Goal: Task Accomplishment & Management: Complete application form

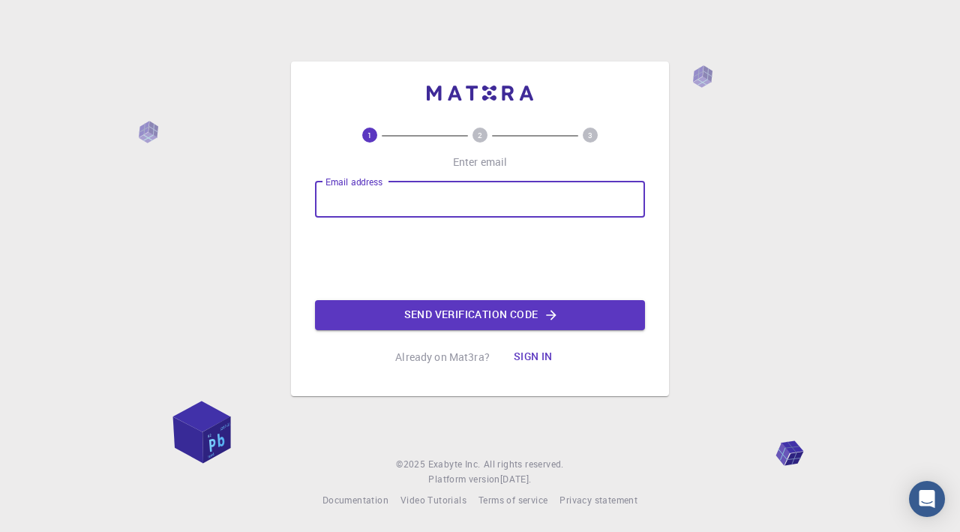
click at [372, 200] on input "Email address" at bounding box center [480, 200] width 330 height 36
type input "[EMAIL_ADDRESS][DOMAIN_NAME]"
click at [482, 320] on button "Send verification code" at bounding box center [480, 315] width 330 height 30
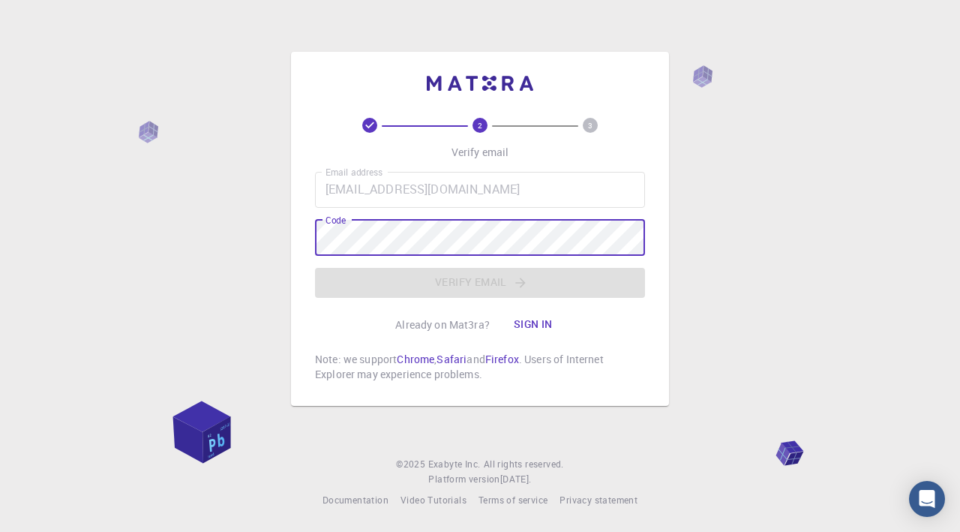
click at [47, 458] on footer "© 2025 Exabyte Inc. All rights reserved. Platform version [DATE] . Documentatio…" at bounding box center [480, 482] width 960 height 51
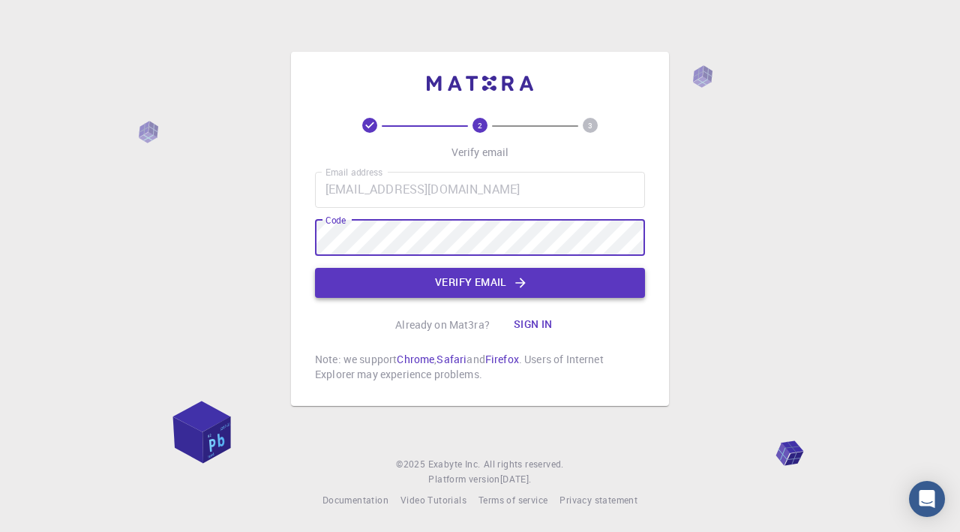
click at [487, 296] on button "Verify email" at bounding box center [480, 283] width 330 height 30
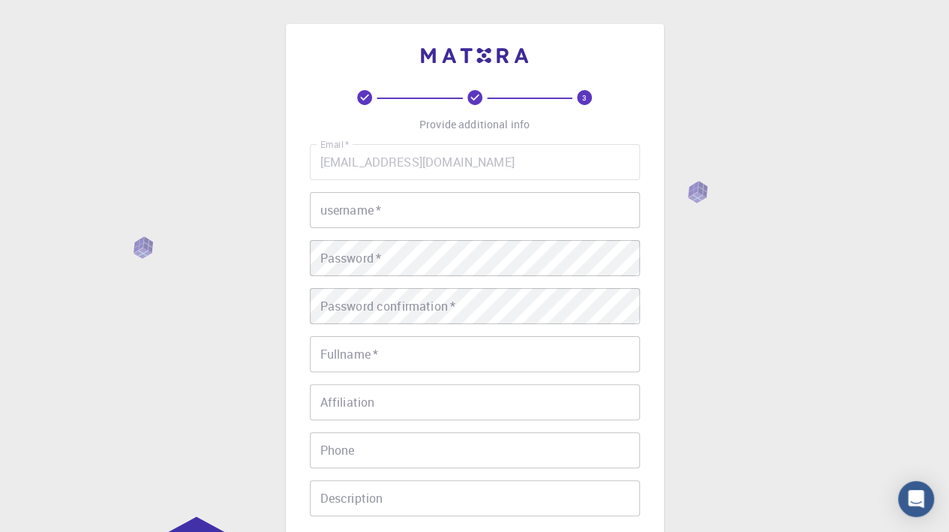
click at [336, 218] on input "username   *" at bounding box center [475, 210] width 330 height 36
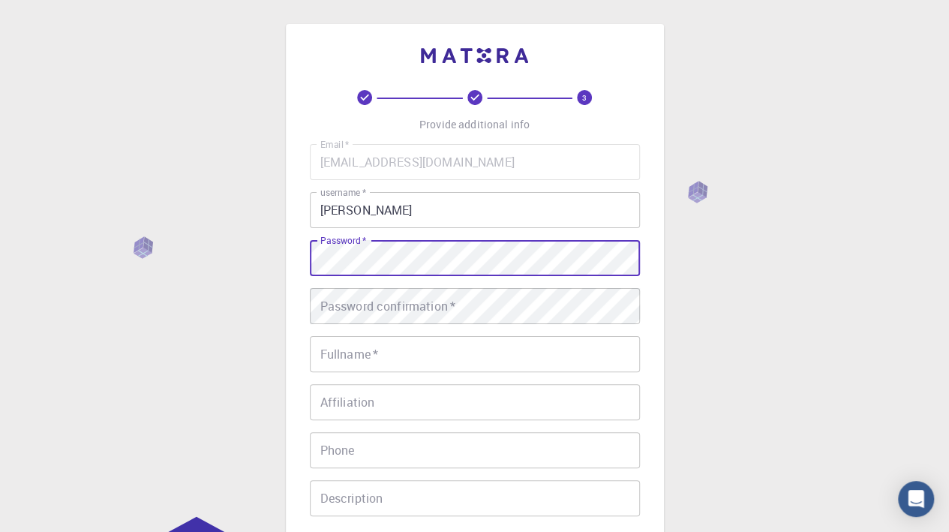
click at [223, 325] on div "3 Provide additional info Email   * [EMAIL_ADDRESS][DOMAIN_NAME] Email   * user…" at bounding box center [474, 382] width 949 height 764
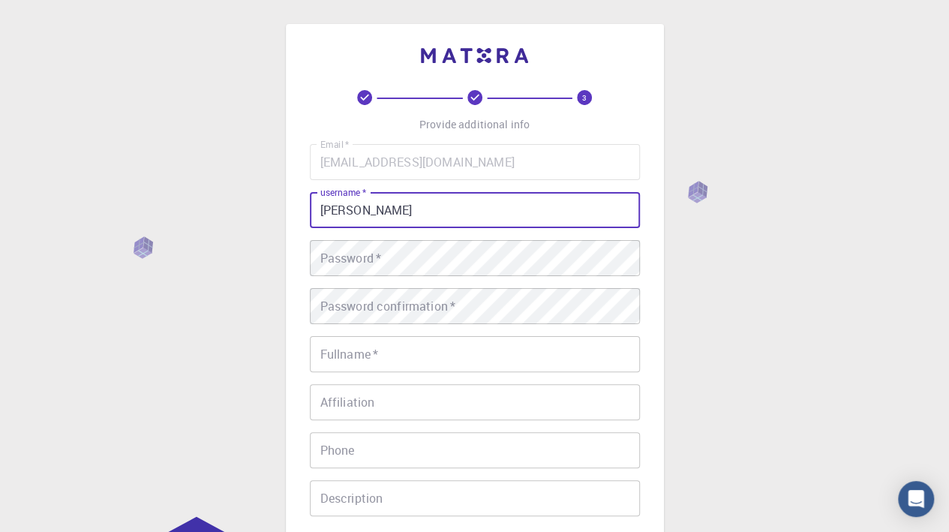
click at [375, 212] on input "[PERSON_NAME]" at bounding box center [475, 210] width 330 height 36
type input "sohailimdad"
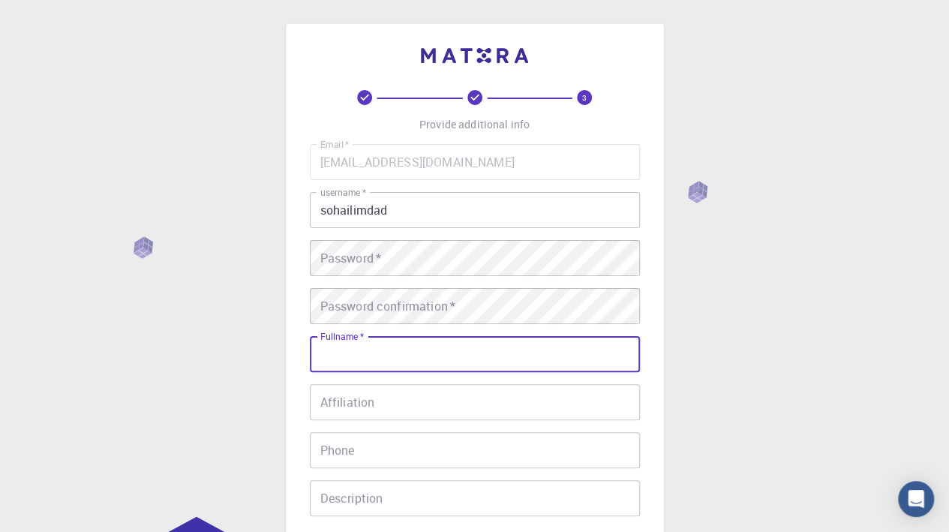
click at [354, 353] on input "Fullname   *" at bounding box center [475, 354] width 330 height 36
type input "[PERSON_NAME]"
type input "03219500009"
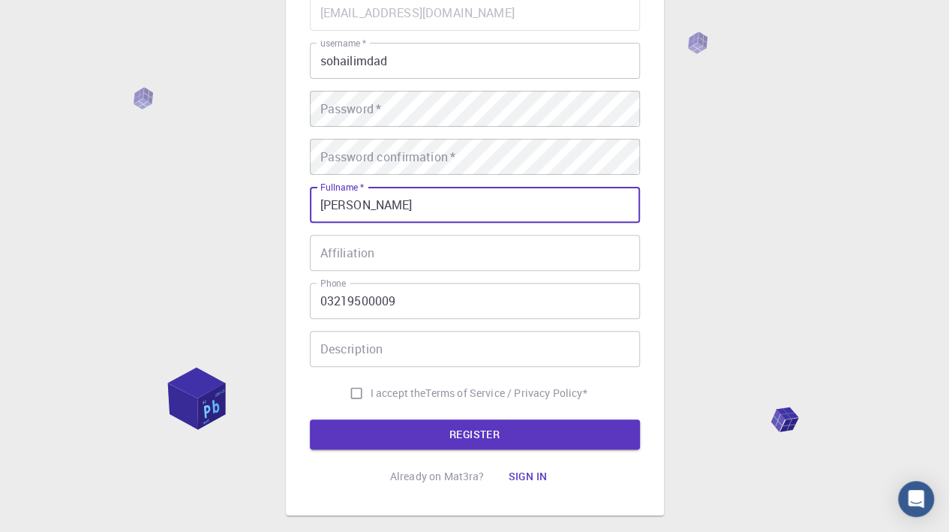
scroll to position [150, 0]
click at [402, 243] on input "Affiliation" at bounding box center [475, 252] width 330 height 36
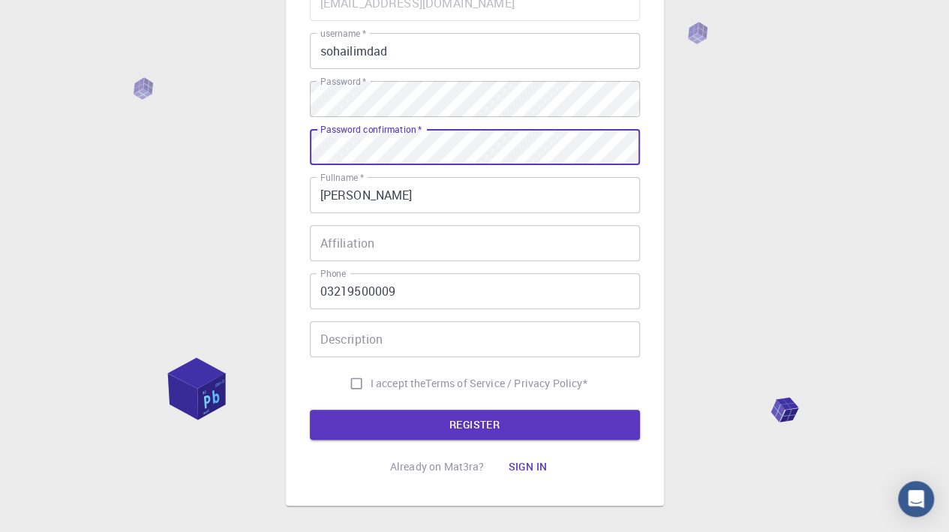
scroll to position [233, 0]
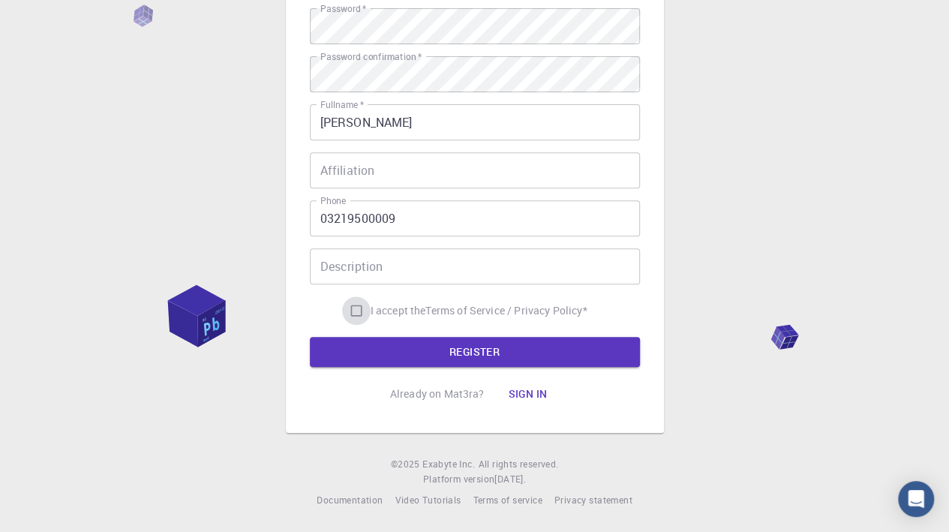
click at [353, 305] on input "I accept the Terms of Service / Privacy Policy *" at bounding box center [356, 310] width 29 height 29
checkbox input "true"
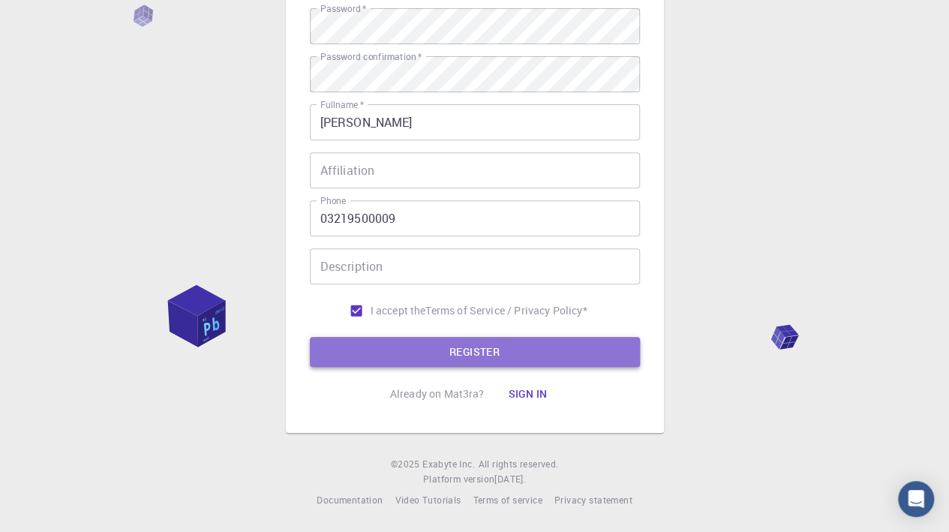
click at [409, 350] on button "REGISTER" at bounding box center [475, 352] width 330 height 30
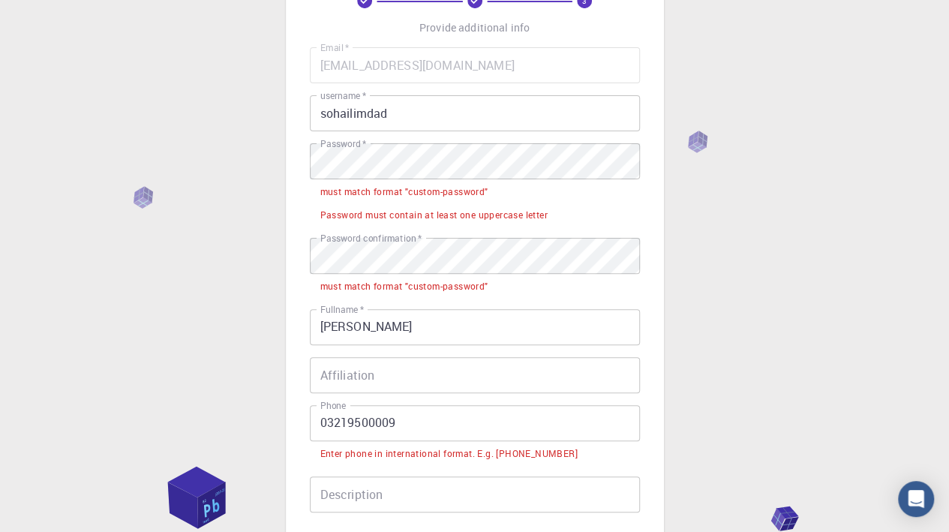
scroll to position [83, 0]
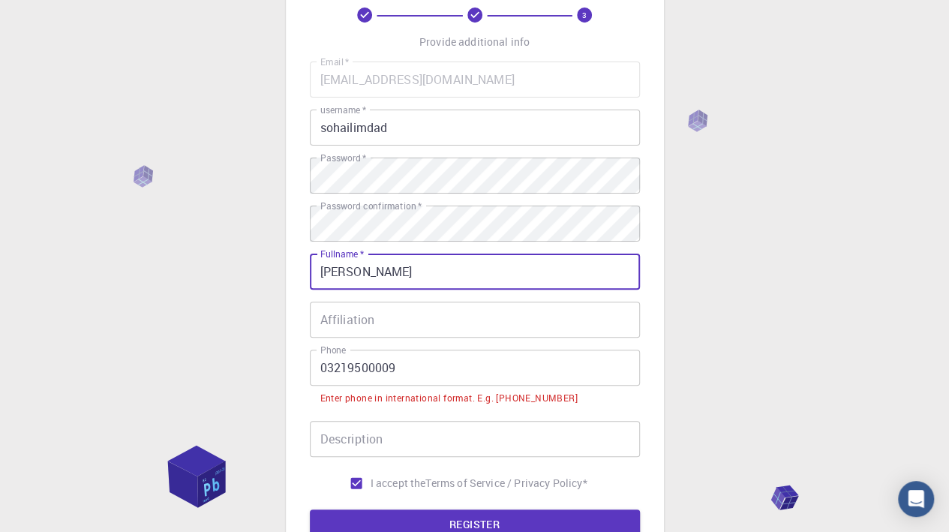
click at [440, 278] on input "[PERSON_NAME]" at bounding box center [475, 272] width 330 height 36
type input "[PERSON_NAME]"
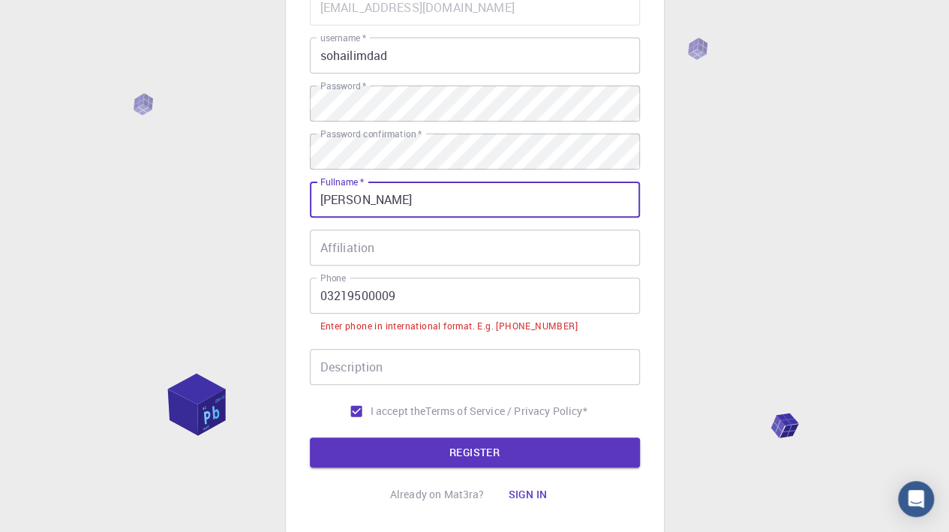
scroll to position [233, 0]
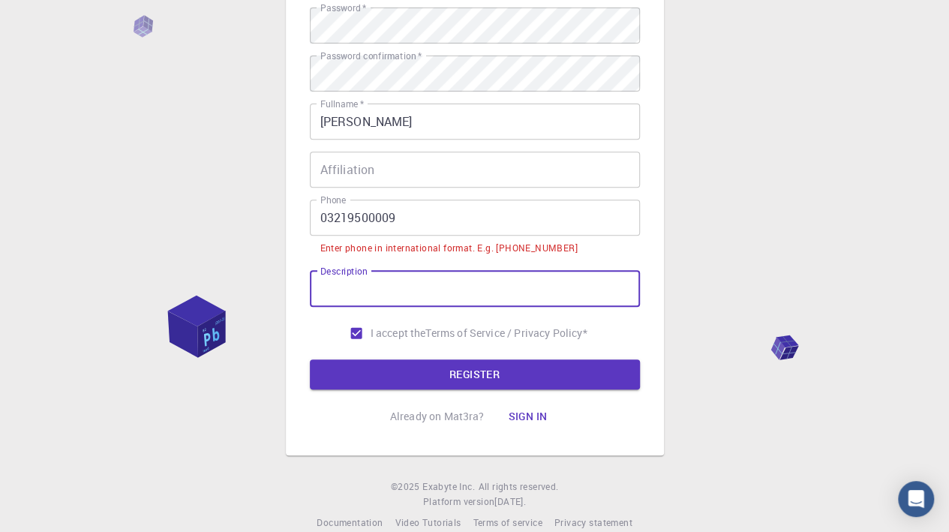
click at [404, 293] on input "Description" at bounding box center [475, 289] width 330 height 36
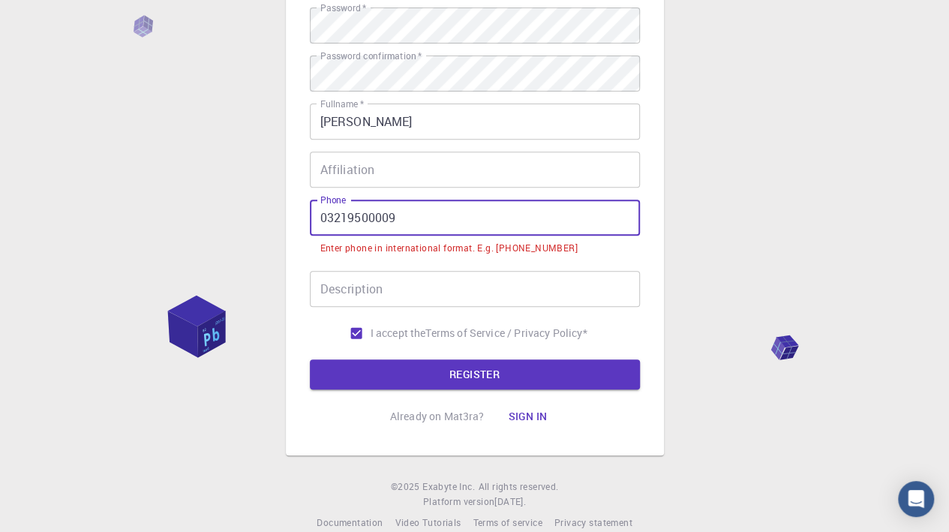
click at [326, 217] on input "03219500009" at bounding box center [475, 218] width 330 height 36
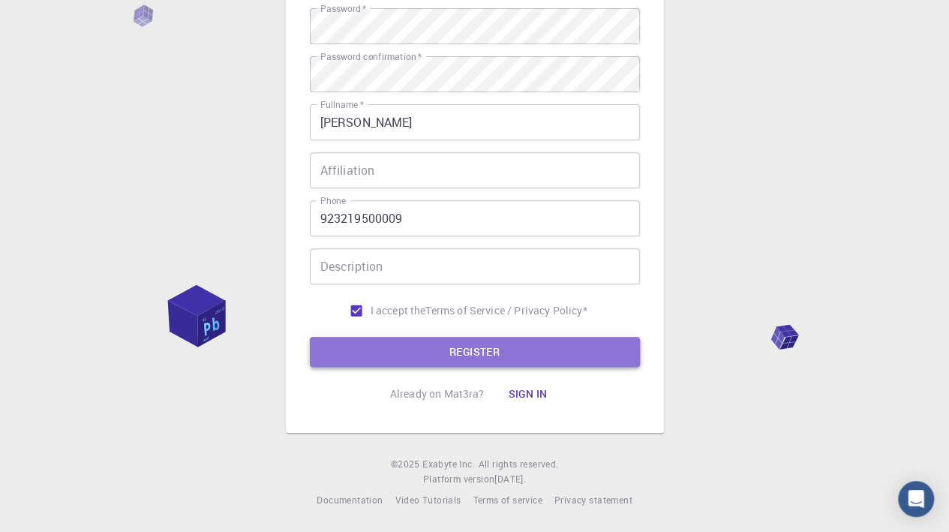
click at [428, 338] on button "REGISTER" at bounding box center [475, 352] width 330 height 30
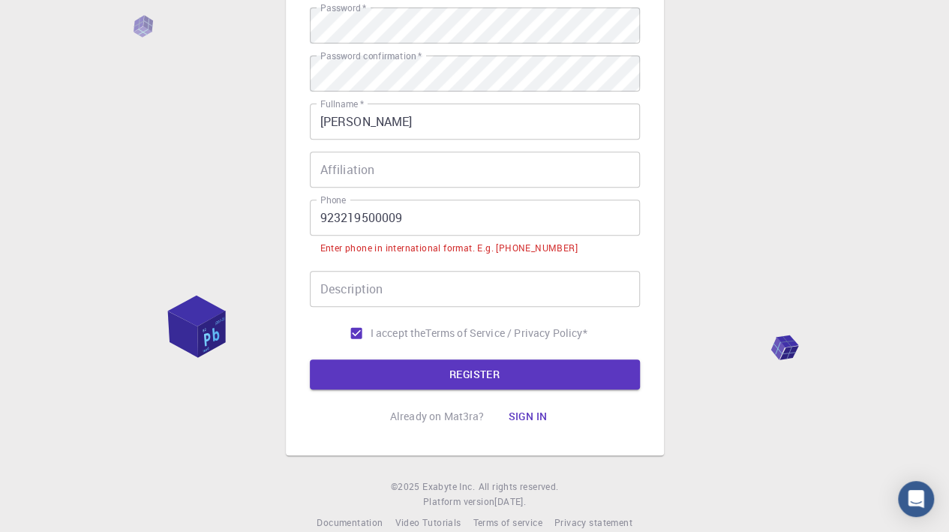
click at [318, 221] on input "923219500009" at bounding box center [475, 218] width 330 height 36
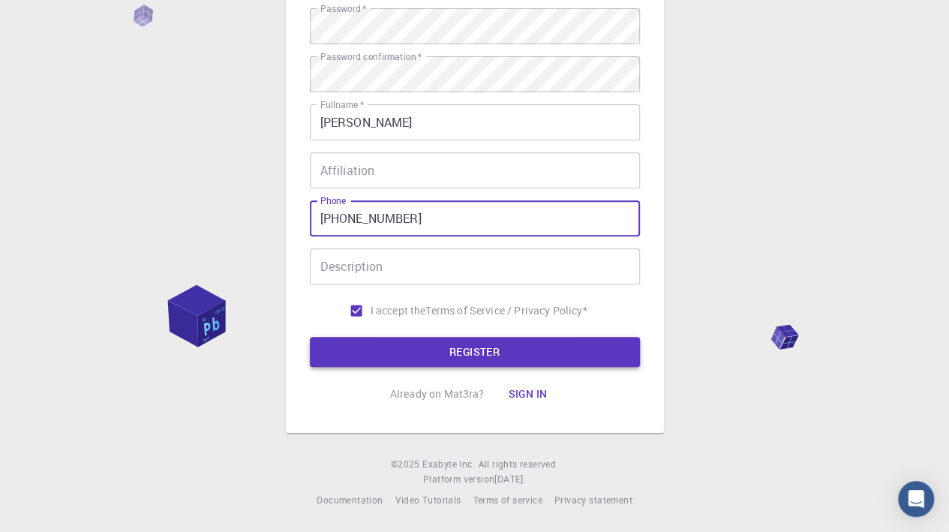
type input "[PHONE_NUMBER]"
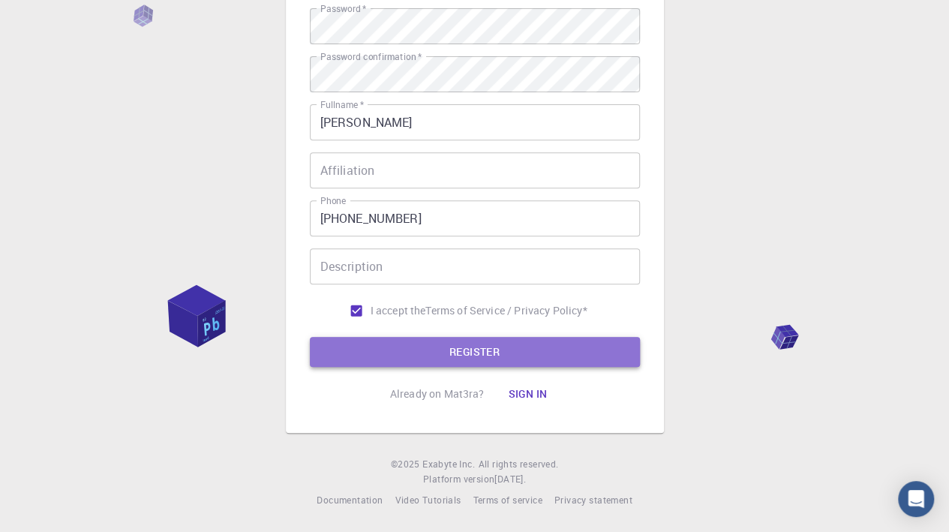
click at [517, 349] on button "REGISTER" at bounding box center [475, 352] width 330 height 30
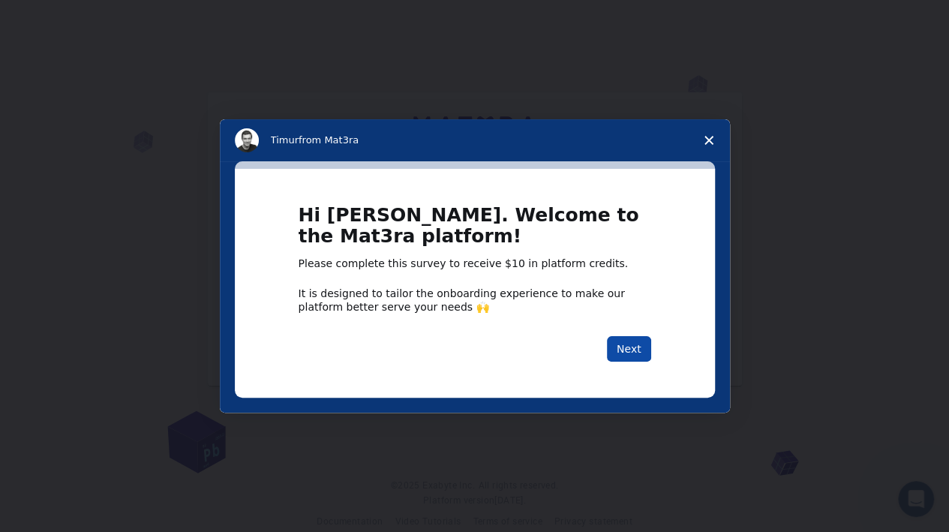
click at [635, 353] on button "Next" at bounding box center [629, 349] width 44 height 26
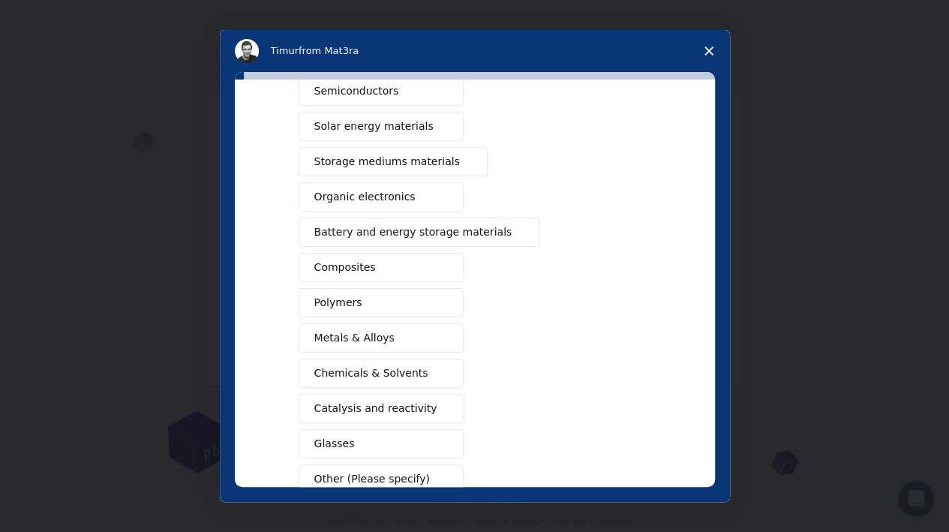
scroll to position [150, 0]
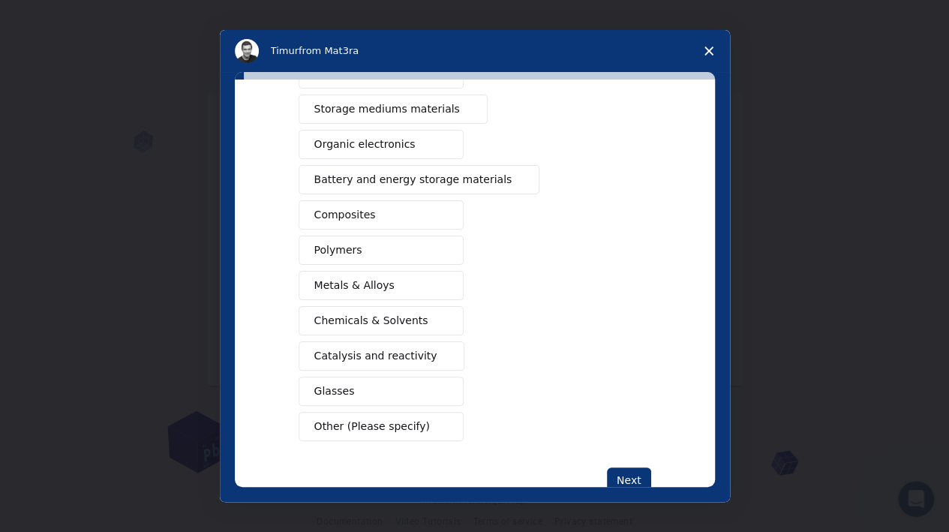
click at [367, 422] on span "Other (Please specify)" at bounding box center [372, 427] width 116 height 16
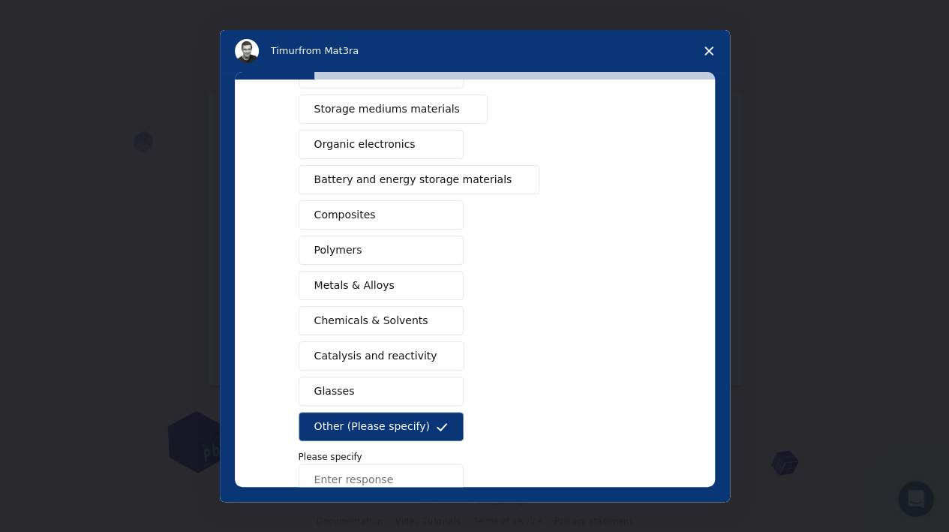
scroll to position [239, 0]
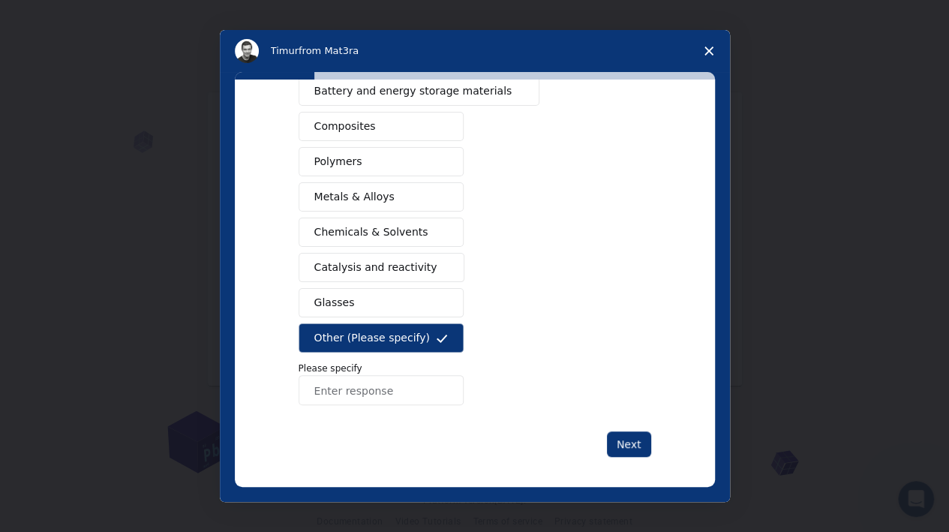
click at [387, 382] on input "Enter response" at bounding box center [381, 390] width 165 height 30
type input "WOOD"
click at [624, 440] on button "Next" at bounding box center [629, 444] width 44 height 26
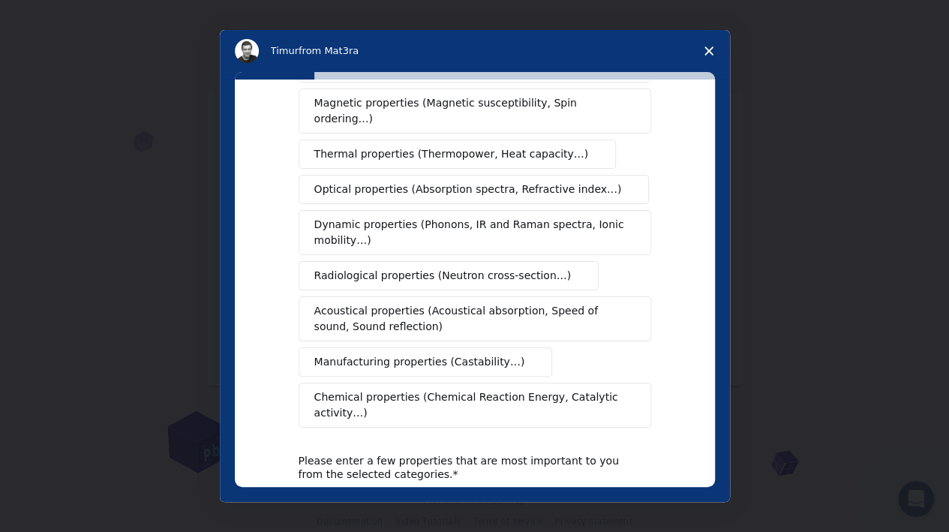
scroll to position [0, 0]
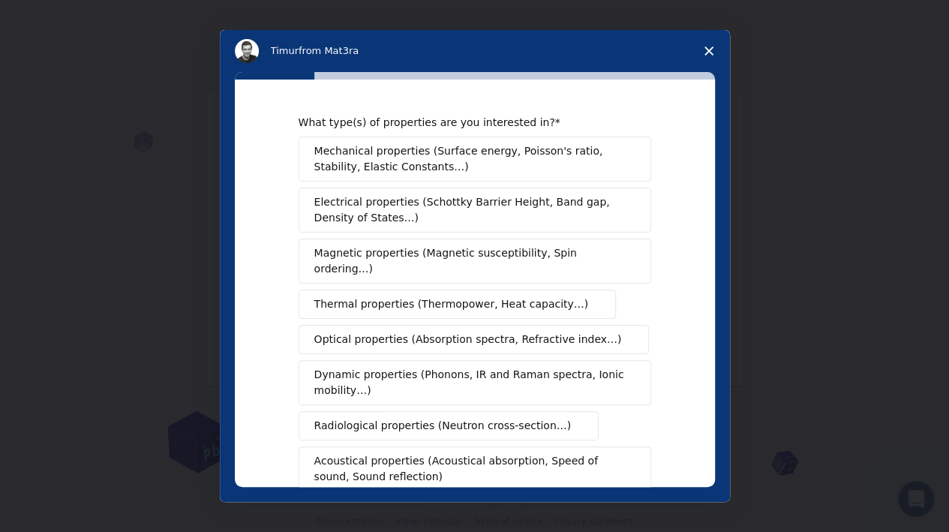
click at [391, 217] on span "Electrical properties (Schottky Barrier Height, Band gap, Density of States…)" at bounding box center [470, 210] width 312 height 32
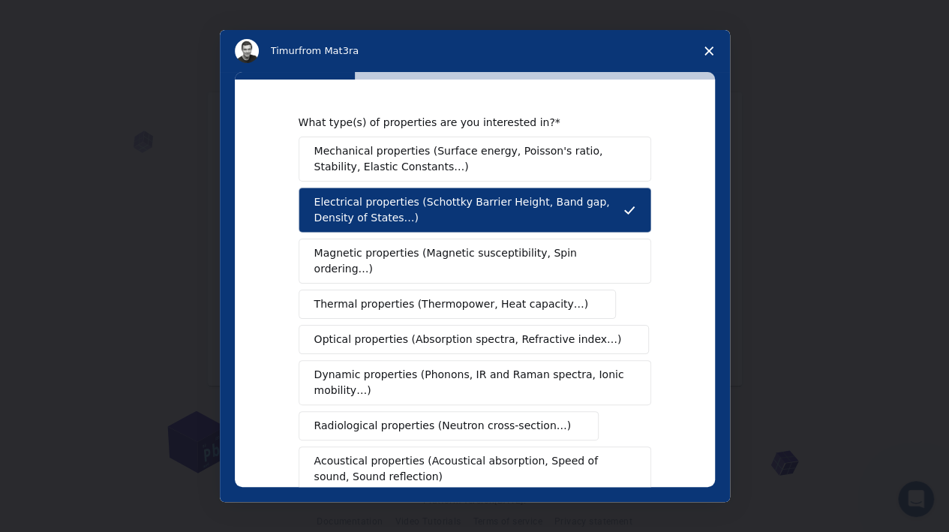
click at [381, 164] on span "Mechanical properties (Surface energy, Poisson's ratio, Stability, Elastic Cons…" at bounding box center [470, 159] width 313 height 32
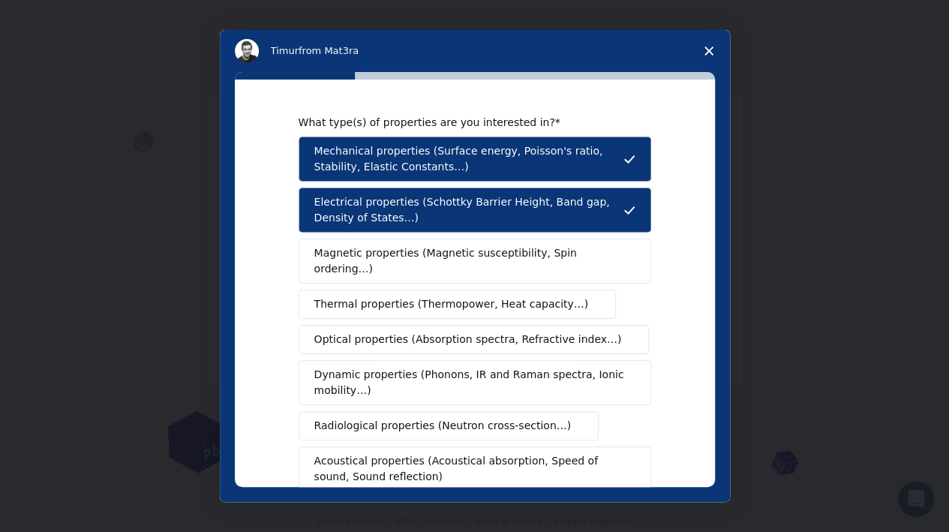
click at [380, 259] on span "Magnetic properties (Magnetic susceptibility, Spin ordering…)" at bounding box center [469, 261] width 310 height 32
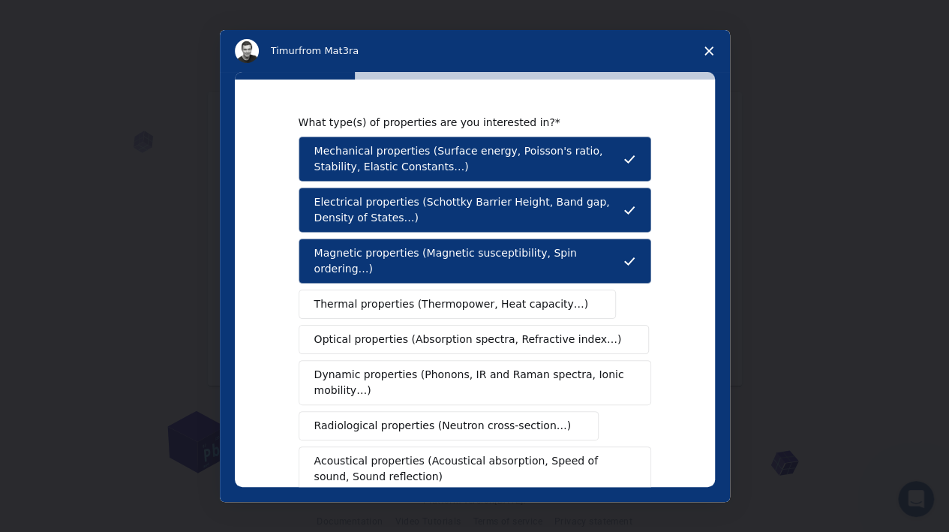
click at [378, 296] on span "Thermal properties (Thermopower, Heat capacity…)" at bounding box center [451, 304] width 275 height 16
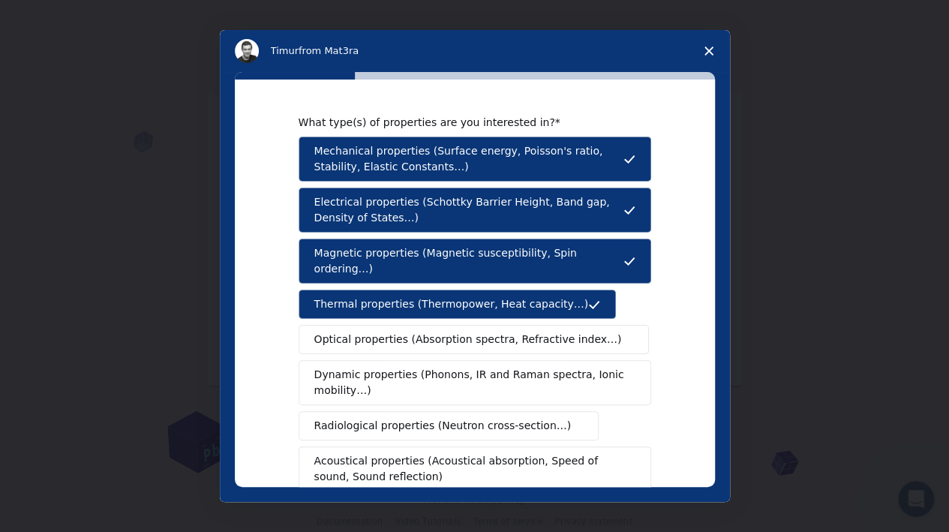
scroll to position [264, 0]
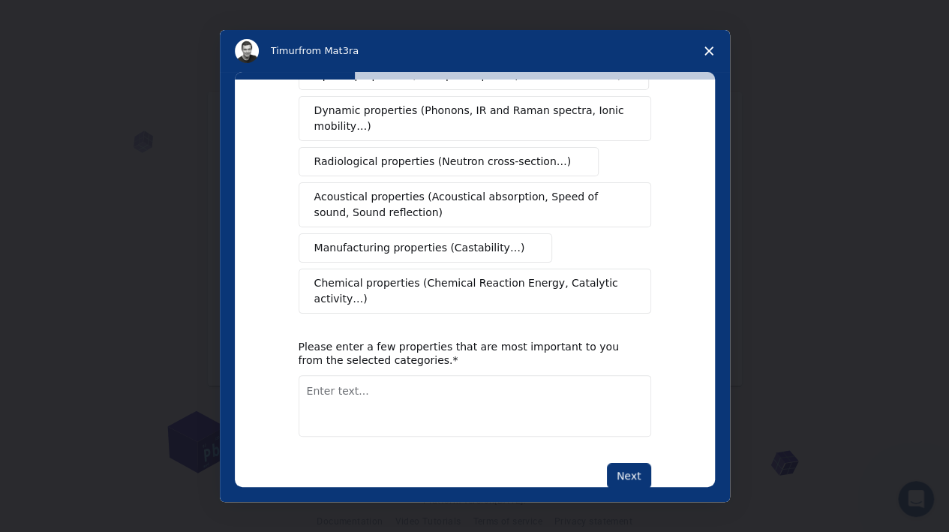
click at [612, 452] on div "What type(s) of properties are you interested in? Mechanical properties (Surfac…" at bounding box center [475, 283] width 480 height 407
click at [615, 463] on button "Next" at bounding box center [629, 476] width 44 height 26
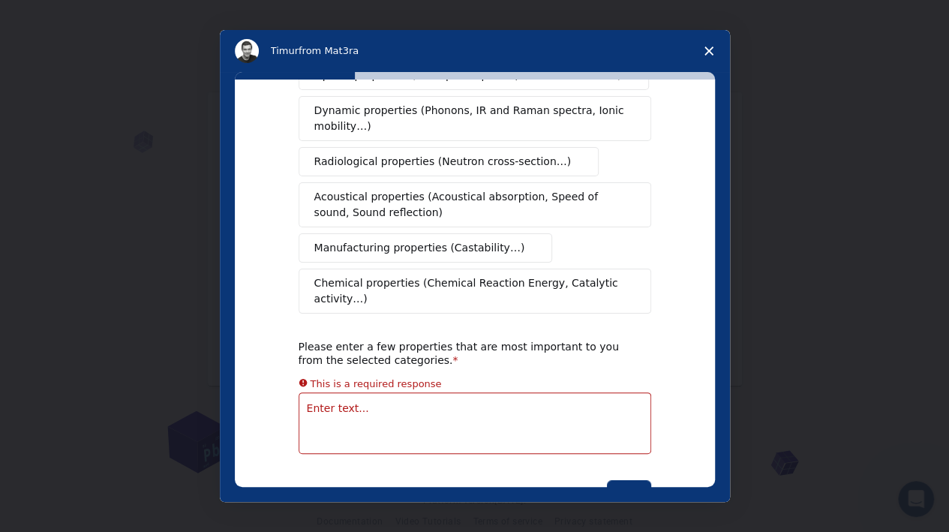
click at [383, 392] on textarea "Enter text..." at bounding box center [475, 423] width 353 height 62
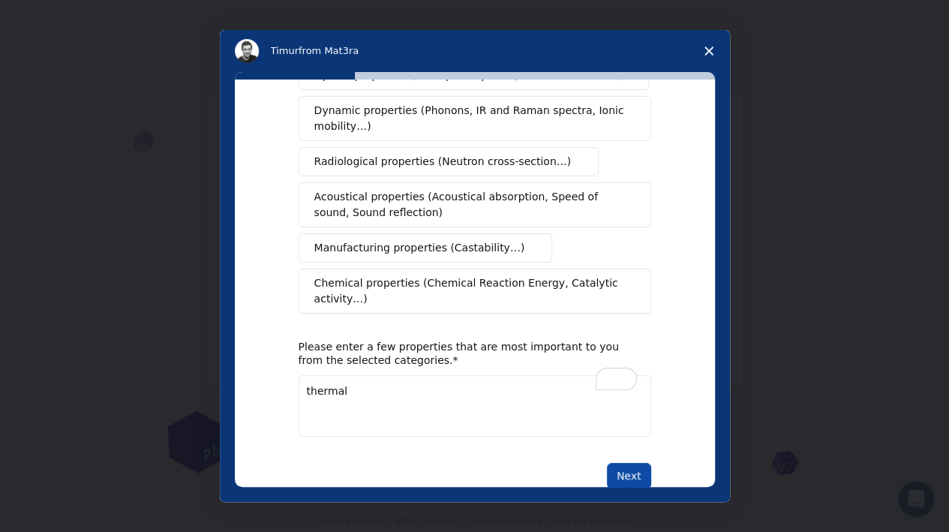
type textarea "thermal"
click at [630, 463] on button "Next" at bounding box center [629, 476] width 44 height 26
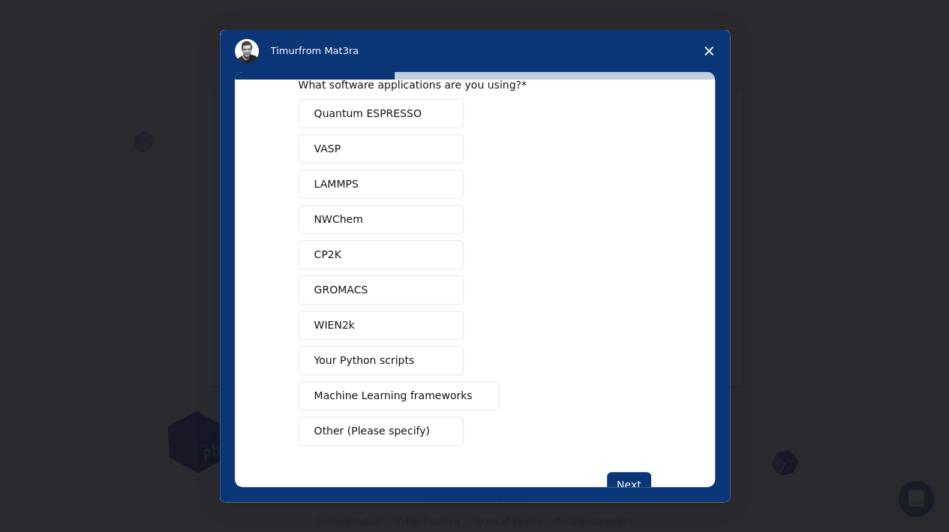
scroll to position [79, 0]
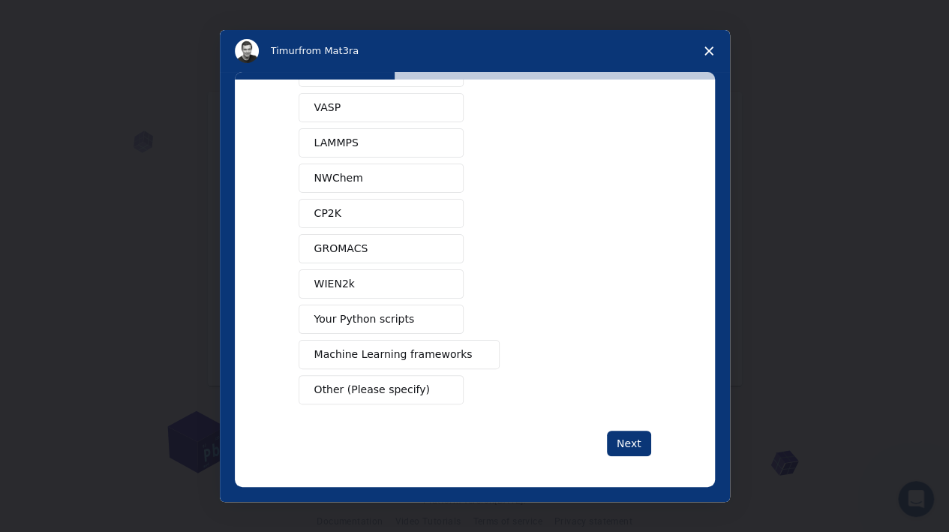
click at [371, 352] on span "Machine Learning frameworks" at bounding box center [393, 355] width 158 height 16
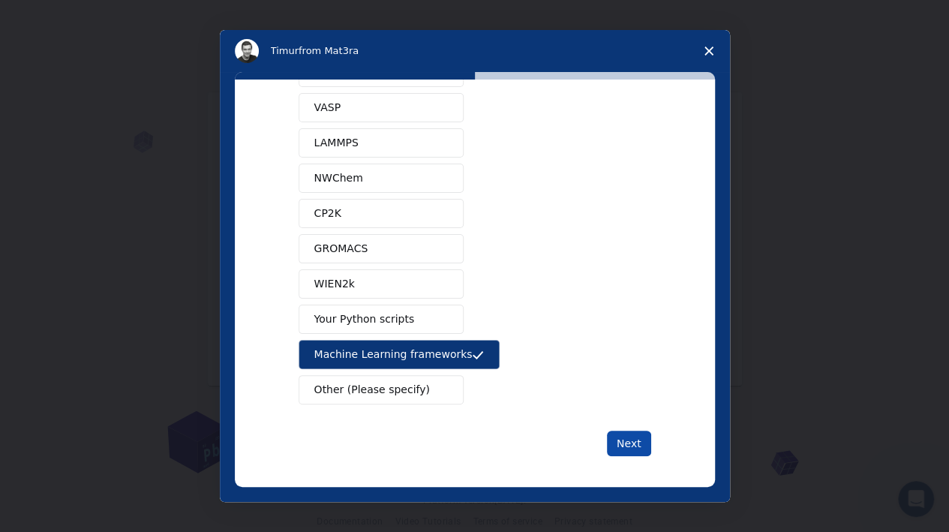
click at [626, 437] on button "Next" at bounding box center [629, 444] width 44 height 26
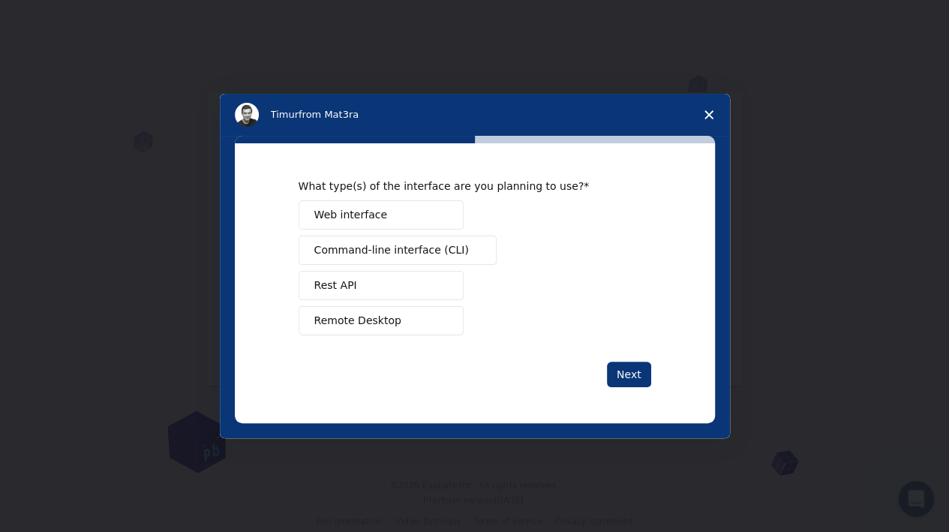
click at [405, 215] on button "Web interface" at bounding box center [381, 214] width 165 height 29
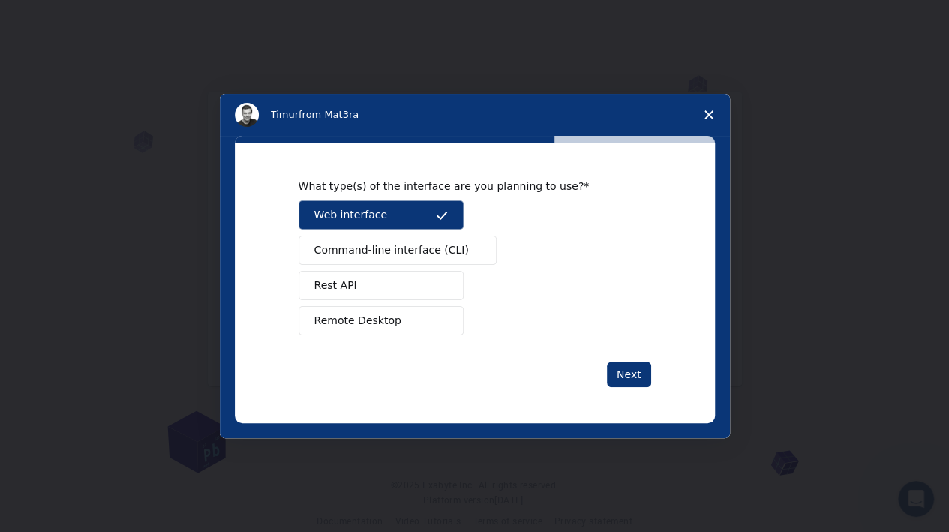
click at [404, 259] on button "Command-line interface (CLI)" at bounding box center [398, 250] width 198 height 29
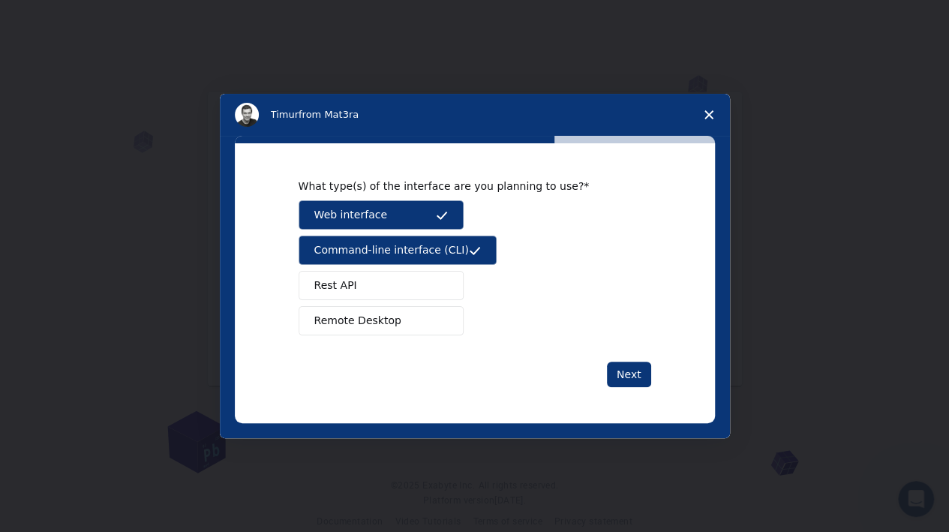
click at [368, 286] on button "Rest API" at bounding box center [381, 285] width 165 height 29
click at [366, 323] on span "Remote Desktop" at bounding box center [357, 321] width 87 height 16
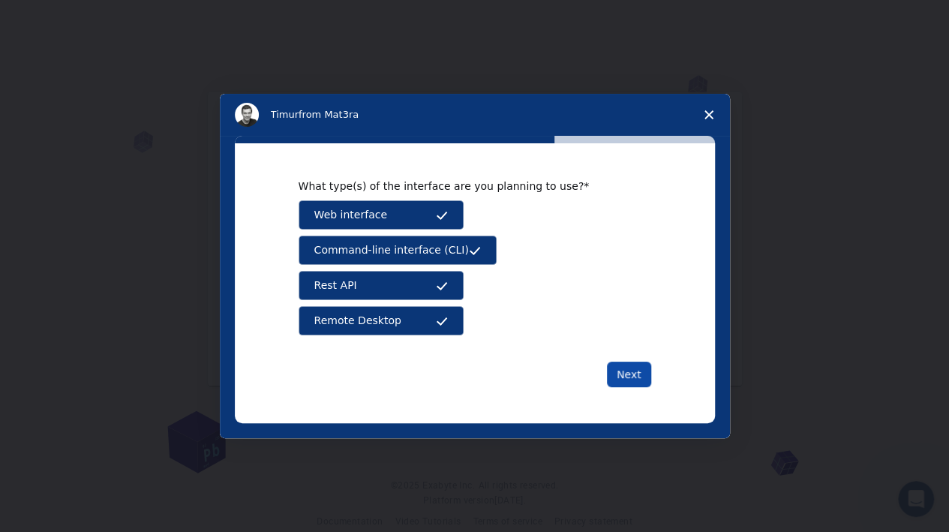
click at [635, 379] on button "Next" at bounding box center [629, 375] width 44 height 26
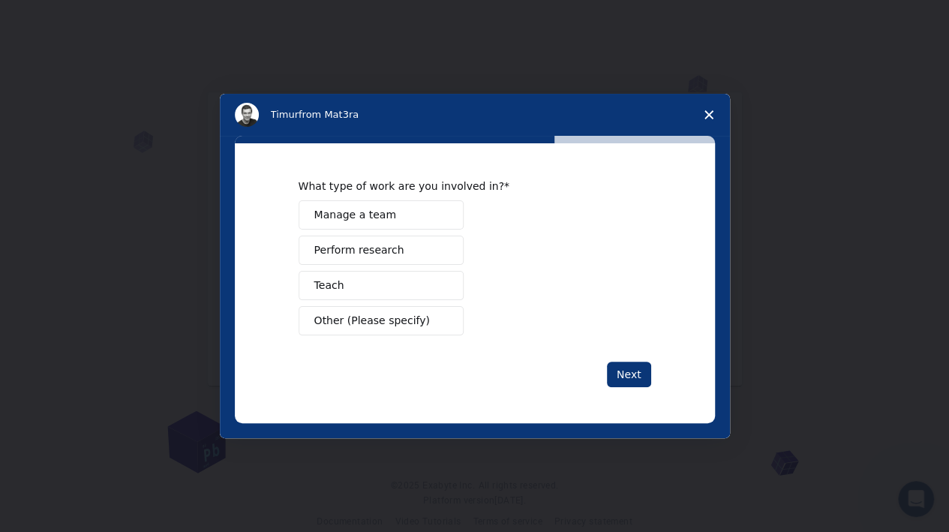
click at [371, 247] on span "Perform research" at bounding box center [359, 250] width 90 height 16
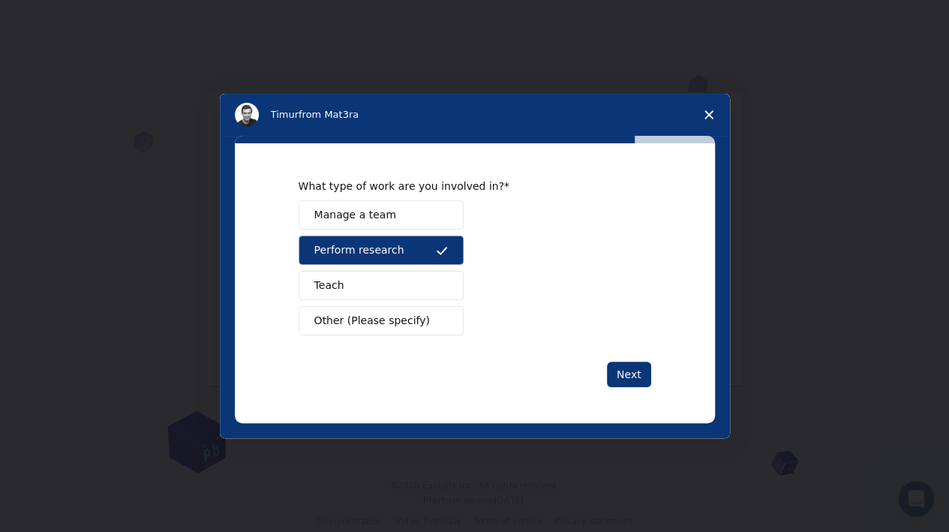
click at [384, 218] on span "Manage a team" at bounding box center [355, 215] width 82 height 16
click at [420, 253] on button "Perform research" at bounding box center [381, 250] width 165 height 29
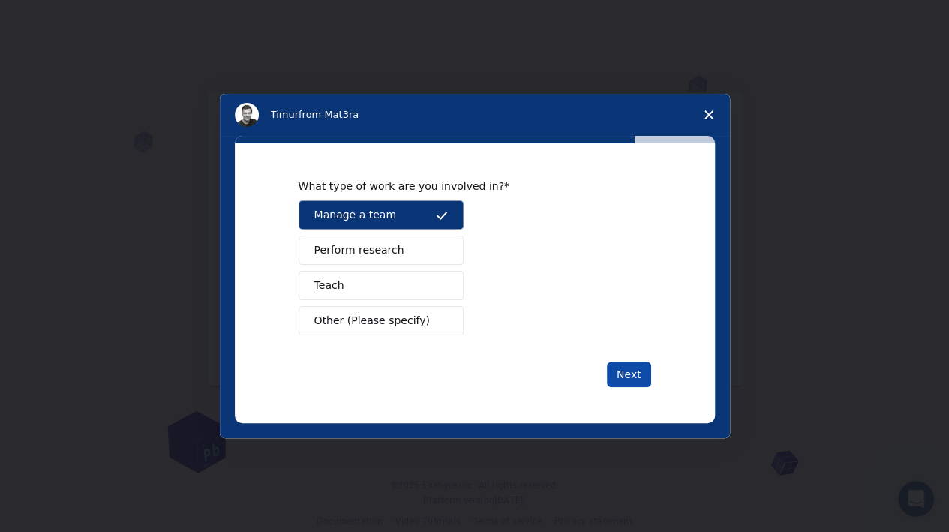
click at [624, 377] on button "Next" at bounding box center [629, 375] width 44 height 26
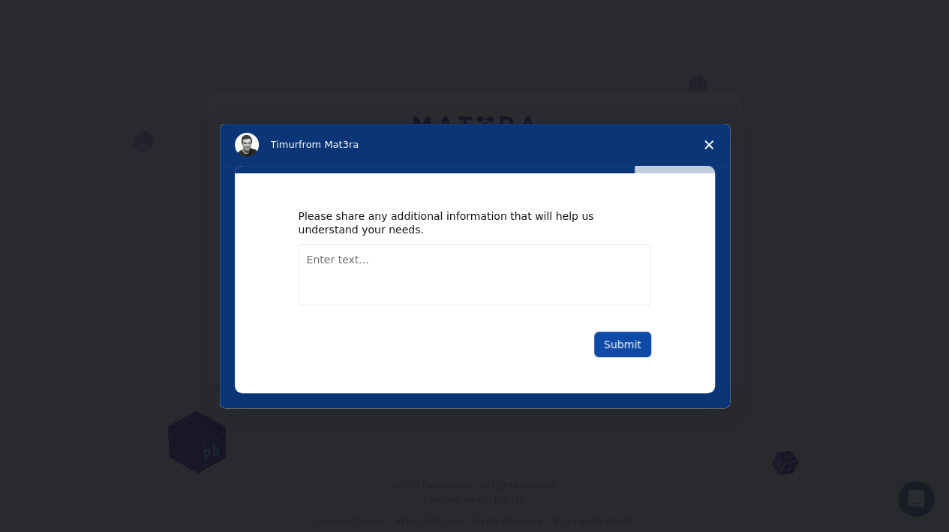
click at [626, 353] on button "Submit" at bounding box center [622, 345] width 57 height 26
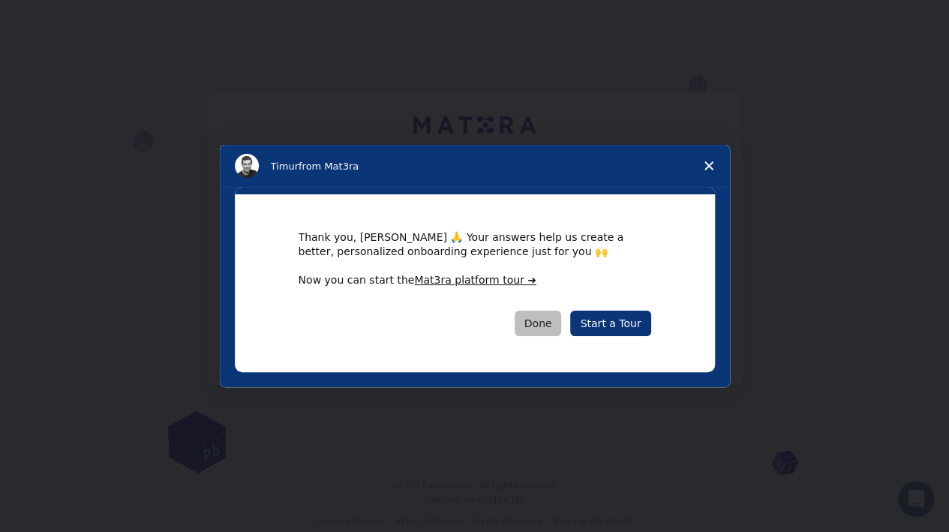
click at [551, 324] on button "Done" at bounding box center [538, 324] width 47 height 26
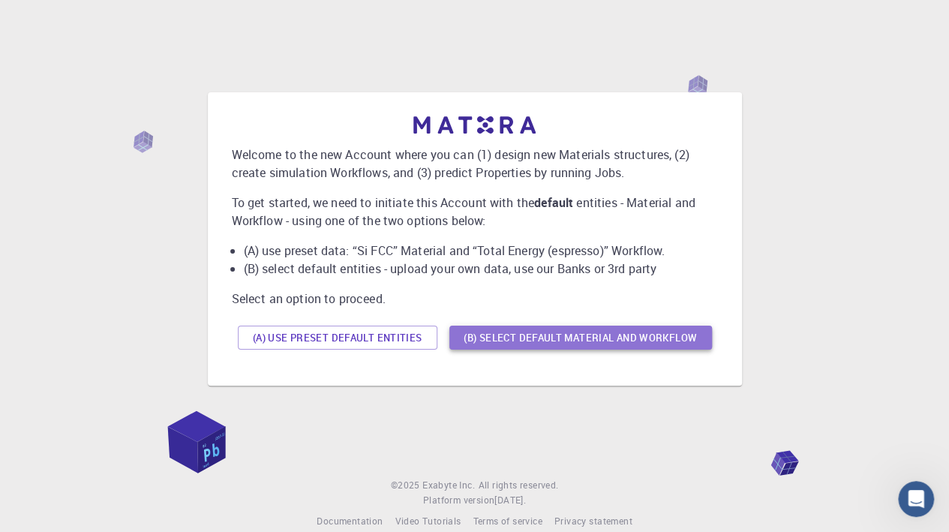
click at [584, 344] on button "(B) Select default material and workflow" at bounding box center [580, 338] width 263 height 24
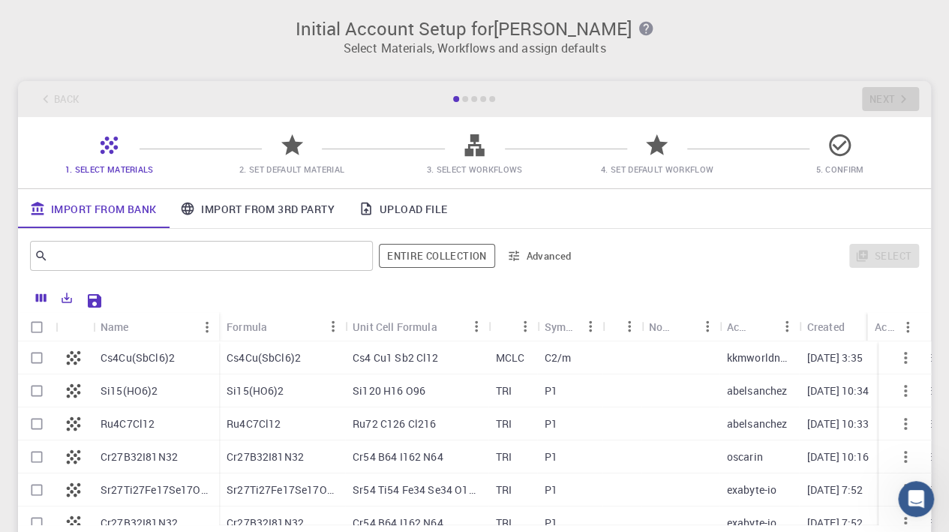
click at [42, 95] on div "Back Next" at bounding box center [474, 99] width 913 height 36
click at [58, 103] on div "Back Next" at bounding box center [474, 99] width 913 height 36
